Goal: Subscribe to service/newsletter

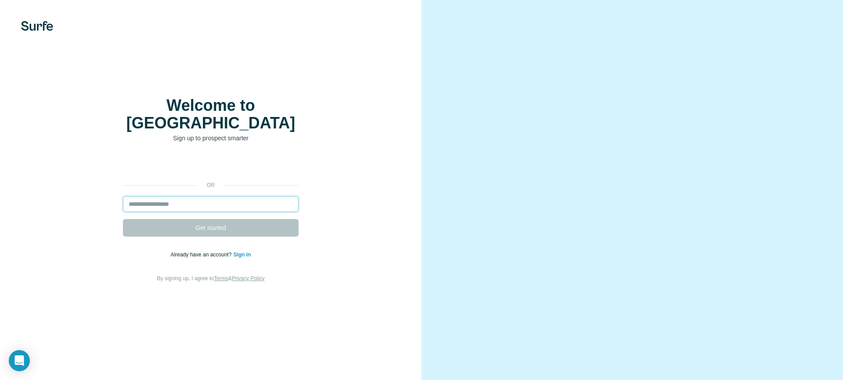
click at [197, 196] on input "email" at bounding box center [211, 204] width 176 height 16
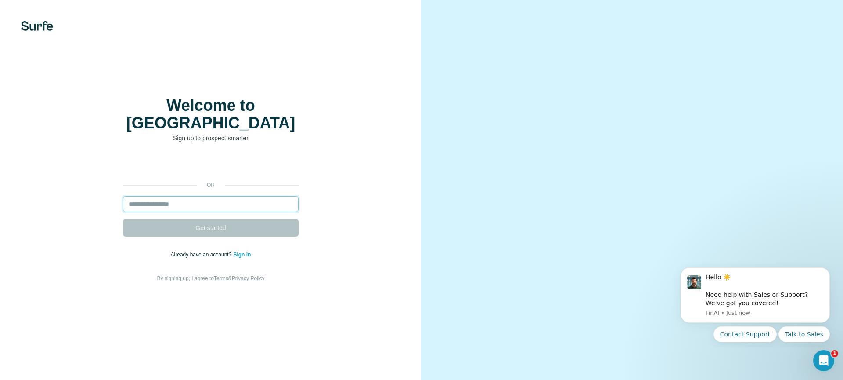
click at [195, 197] on input "email" at bounding box center [211, 204] width 176 height 16
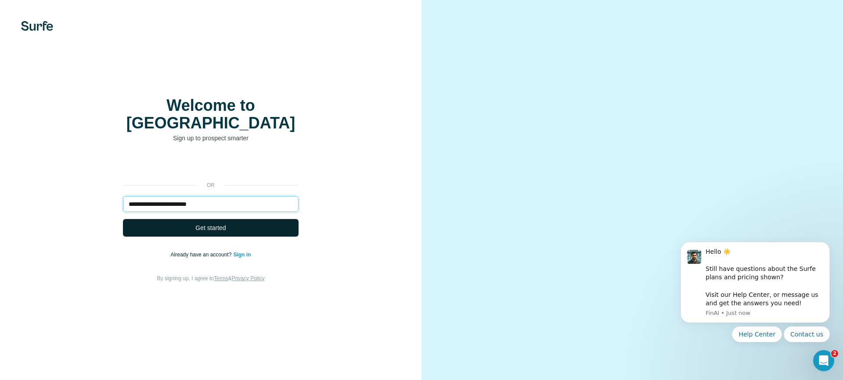
type input "**********"
click at [208, 224] on span "Get started" at bounding box center [210, 227] width 30 height 9
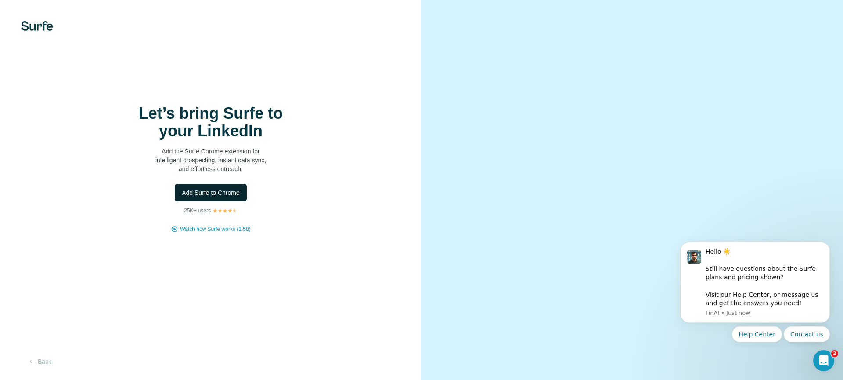
click at [225, 196] on span "Add Surfe to Chrome" at bounding box center [211, 192] width 58 height 9
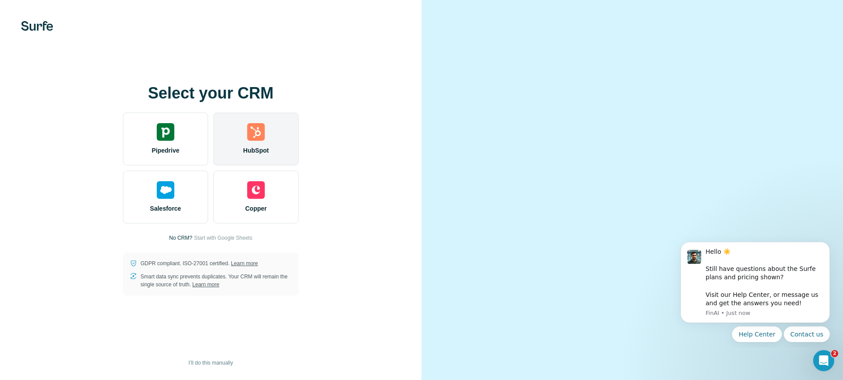
click at [249, 159] on div "HubSpot" at bounding box center [255, 138] width 85 height 53
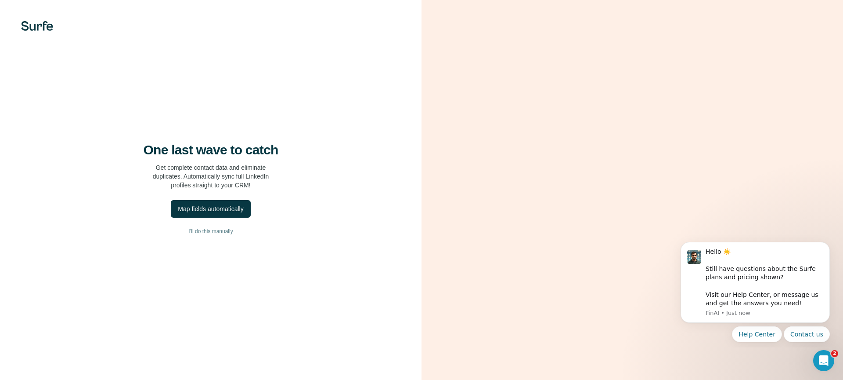
click at [601, 111] on video at bounding box center [632, 190] width 316 height 158
click at [221, 213] on div "Map fields automatically" at bounding box center [210, 208] width 65 height 9
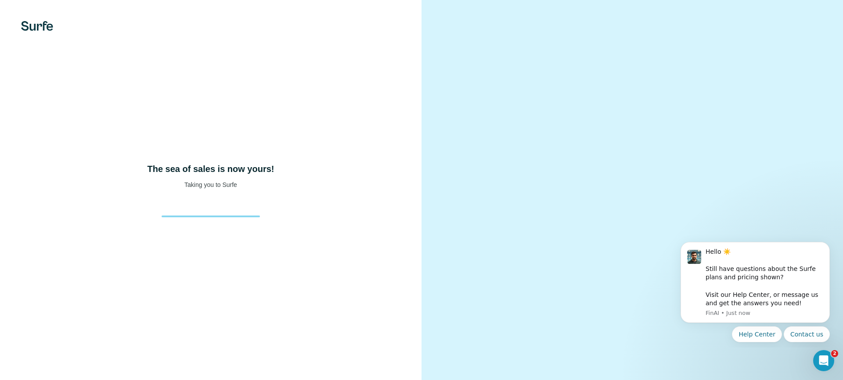
click at [379, 106] on div "The sea of sales is now yours! Taking you to Surfe" at bounding box center [211, 190] width 422 height 380
